Goal: Use online tool/utility: Utilize a website feature to perform a specific function

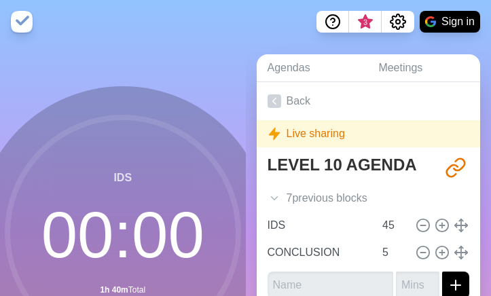
click at [15, 282] on icon at bounding box center [122, 232] width 271 height 271
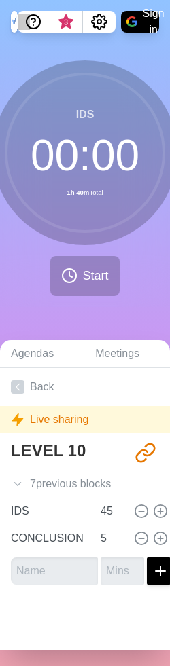
click at [69, 295] on div "IDS 00 : 00 1h 40m Total Start" at bounding box center [85, 183] width 170 height 280
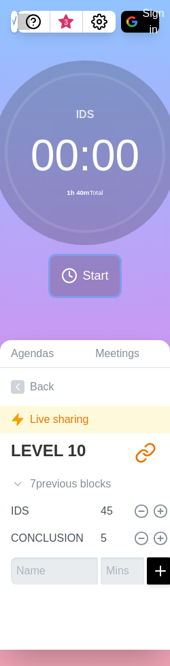
click at [70, 288] on button "Start" at bounding box center [84, 276] width 69 height 40
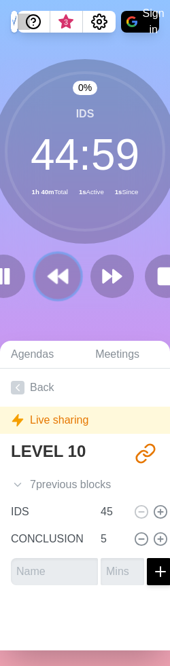
click at [54, 271] on polygon at bounding box center [52, 276] width 9 height 14
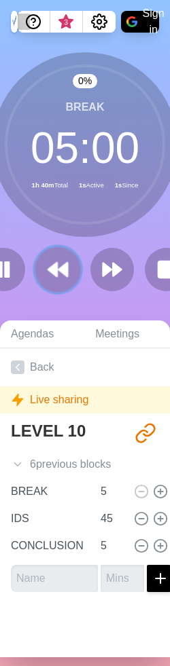
click at [54, 271] on polygon at bounding box center [52, 270] width 9 height 14
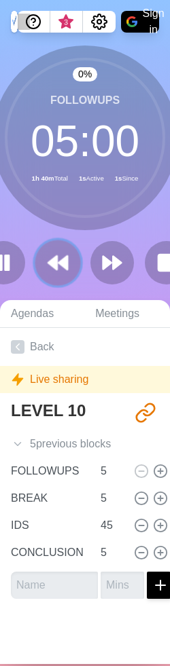
click at [54, 271] on icon at bounding box center [57, 262] width 23 height 23
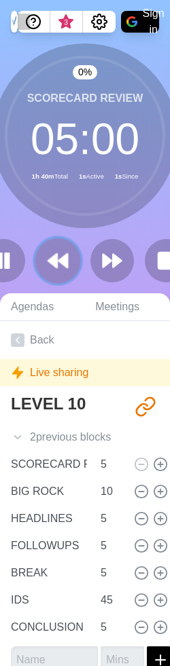
click at [54, 271] on icon at bounding box center [57, 260] width 23 height 23
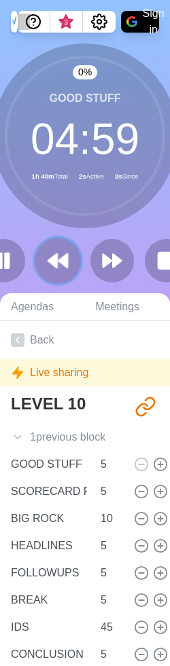
click at [56, 261] on polygon at bounding box center [52, 261] width 9 height 14
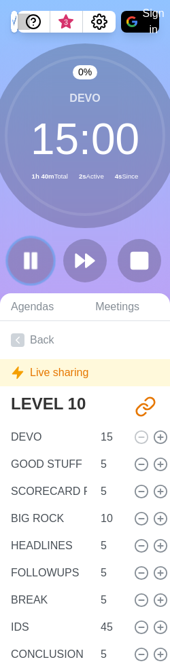
click at [34, 262] on rect at bounding box center [35, 260] width 4 height 15
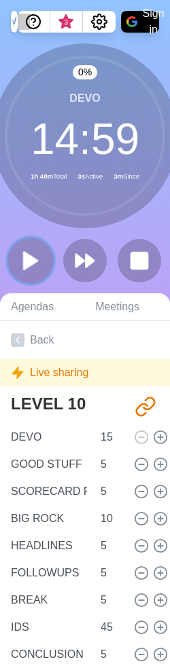
click at [41, 258] on button at bounding box center [29, 259] width 45 height 45
